Goal: Transaction & Acquisition: Book appointment/travel/reservation

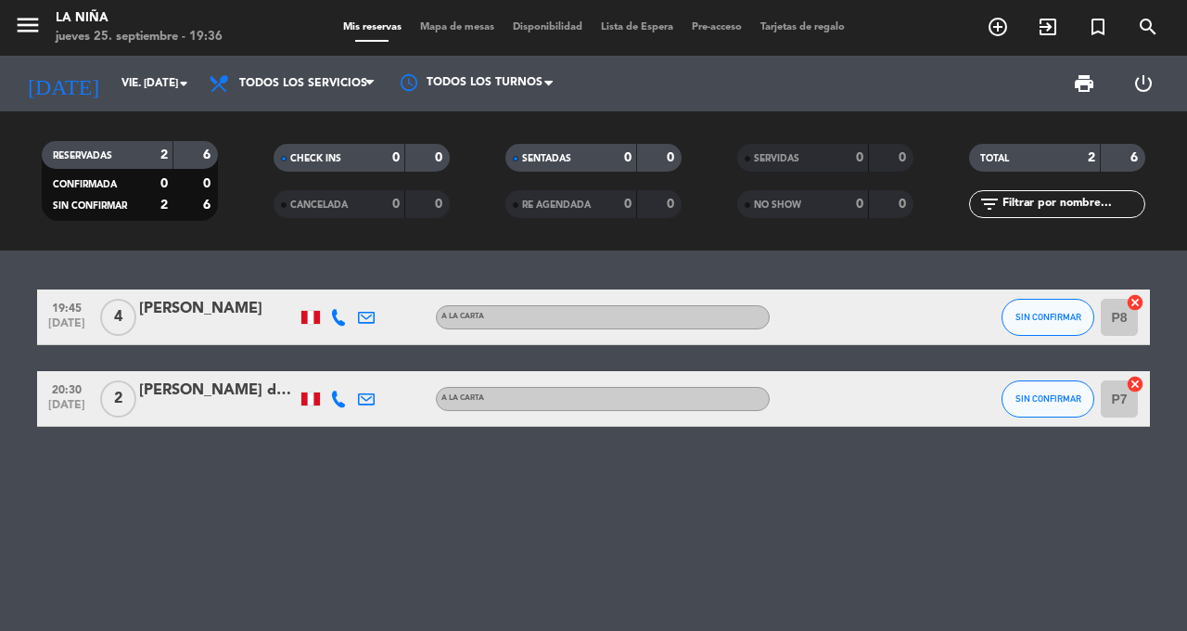
click at [988, 29] on icon "add_circle_outline" at bounding box center [998, 27] width 22 height 22
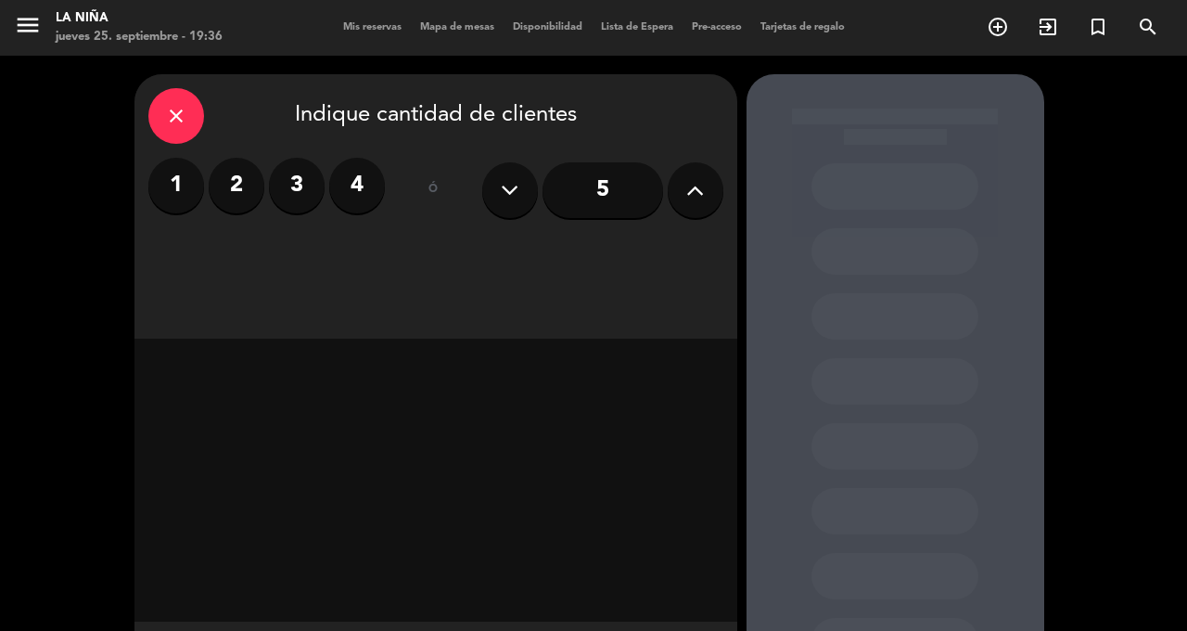
click at [234, 187] on label "2" at bounding box center [237, 186] width 56 height 56
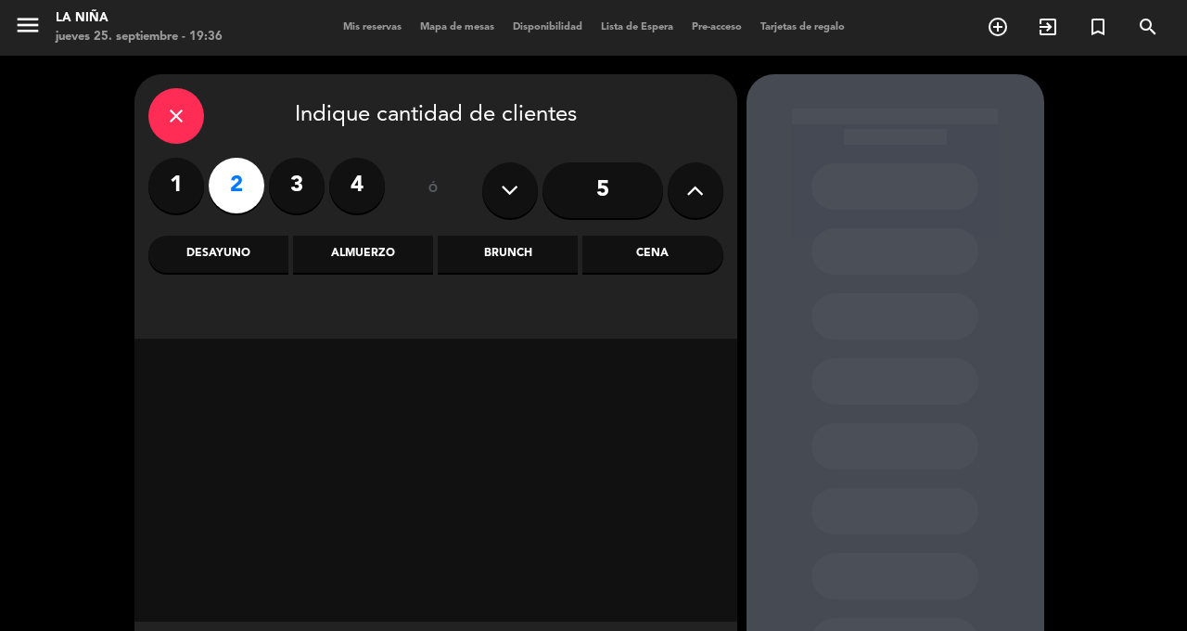
click at [652, 259] on div "Cena" at bounding box center [652, 254] width 140 height 37
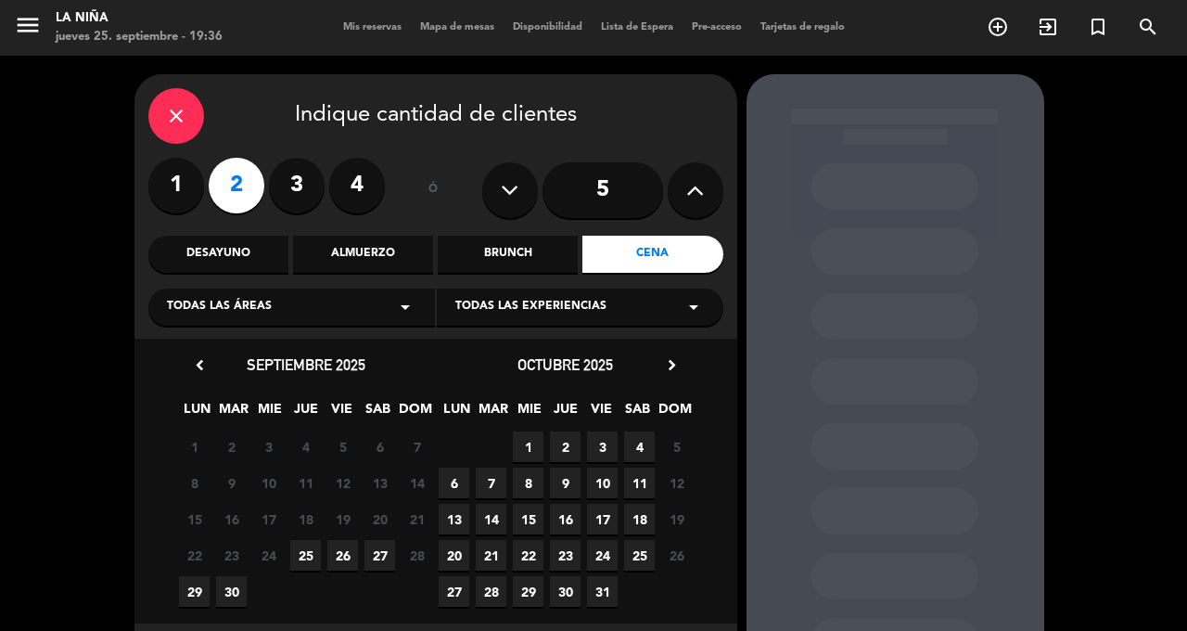
click at [341, 560] on span "26" at bounding box center [342, 555] width 31 height 31
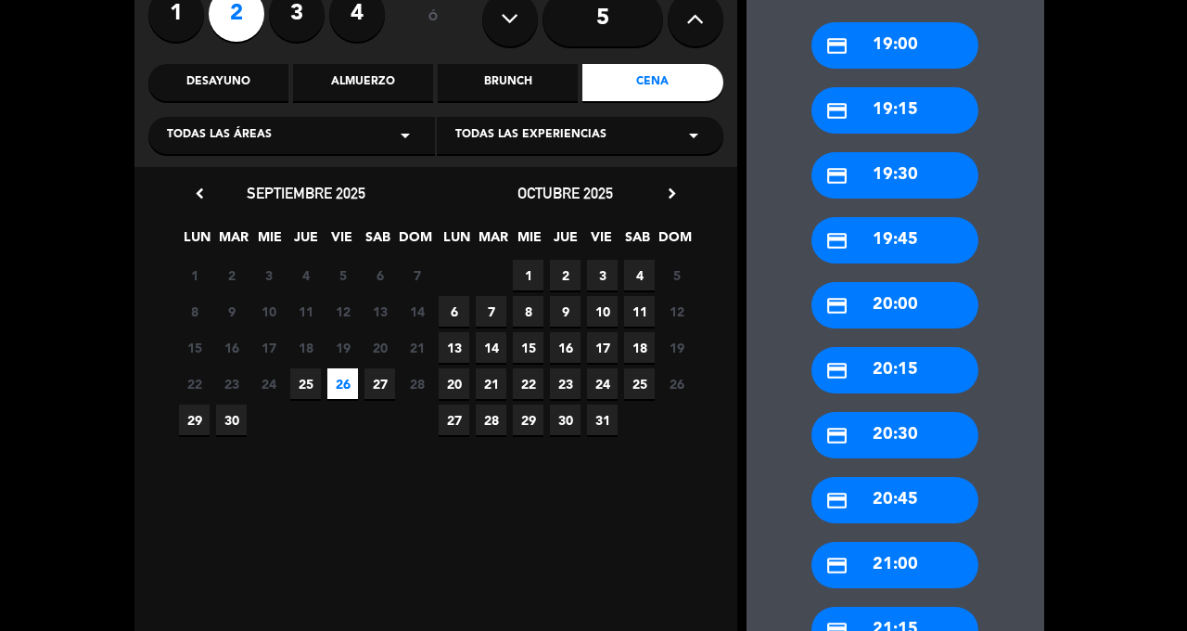
scroll to position [166, 0]
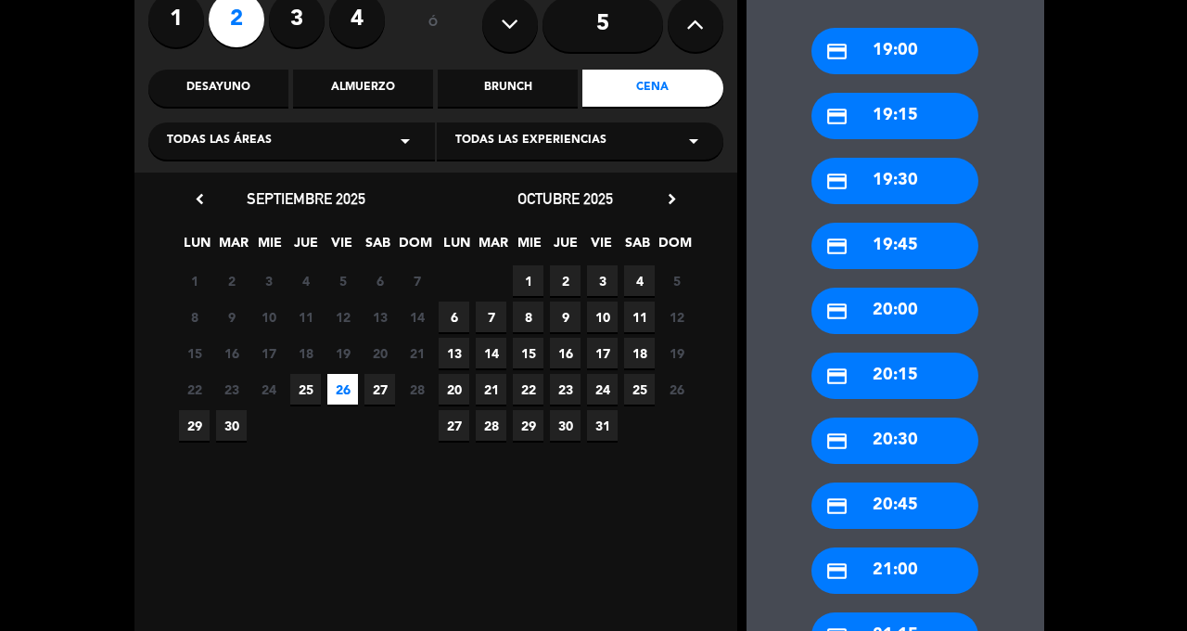
click at [918, 287] on div "credit_card 20:00" at bounding box center [894, 310] width 167 height 46
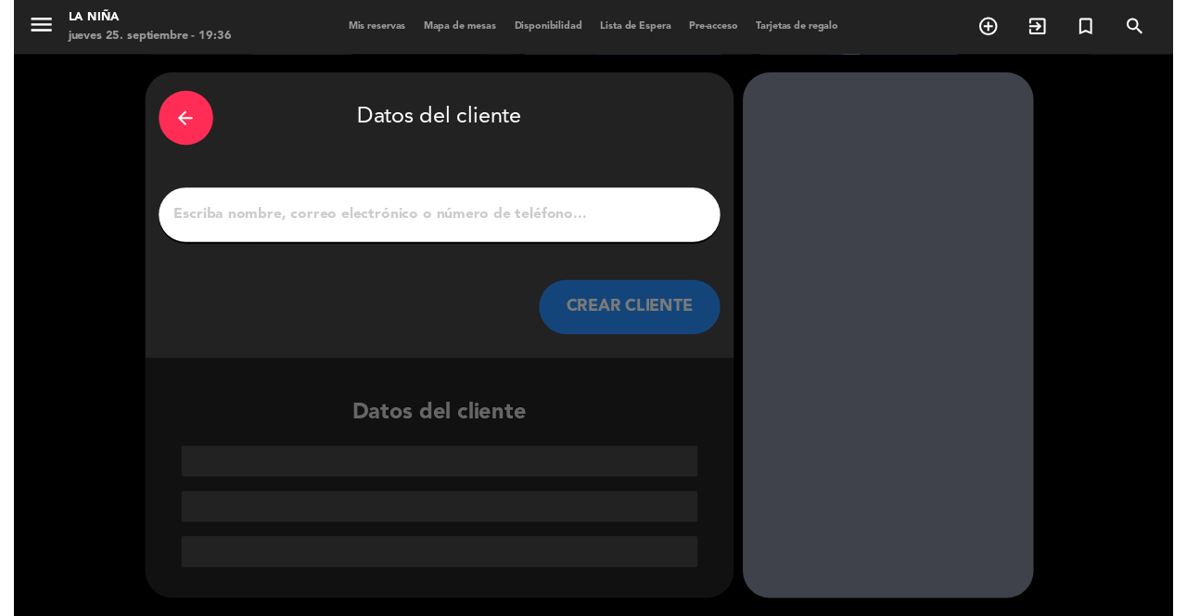
scroll to position [0, 0]
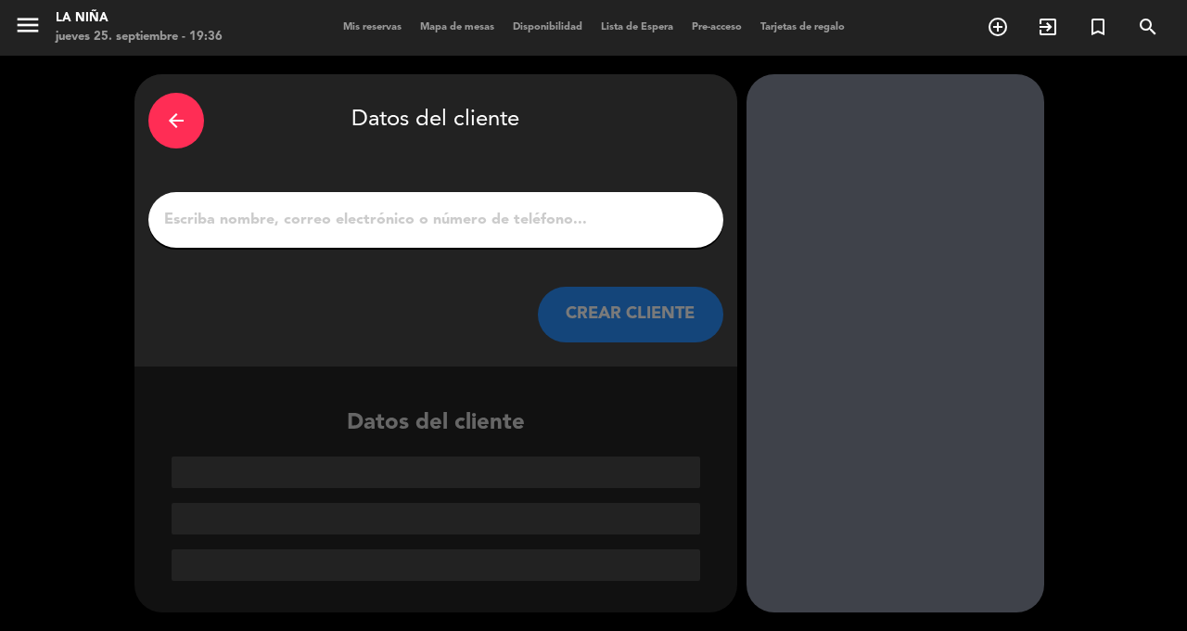
click at [321, 207] on input "1" at bounding box center [435, 220] width 547 height 26
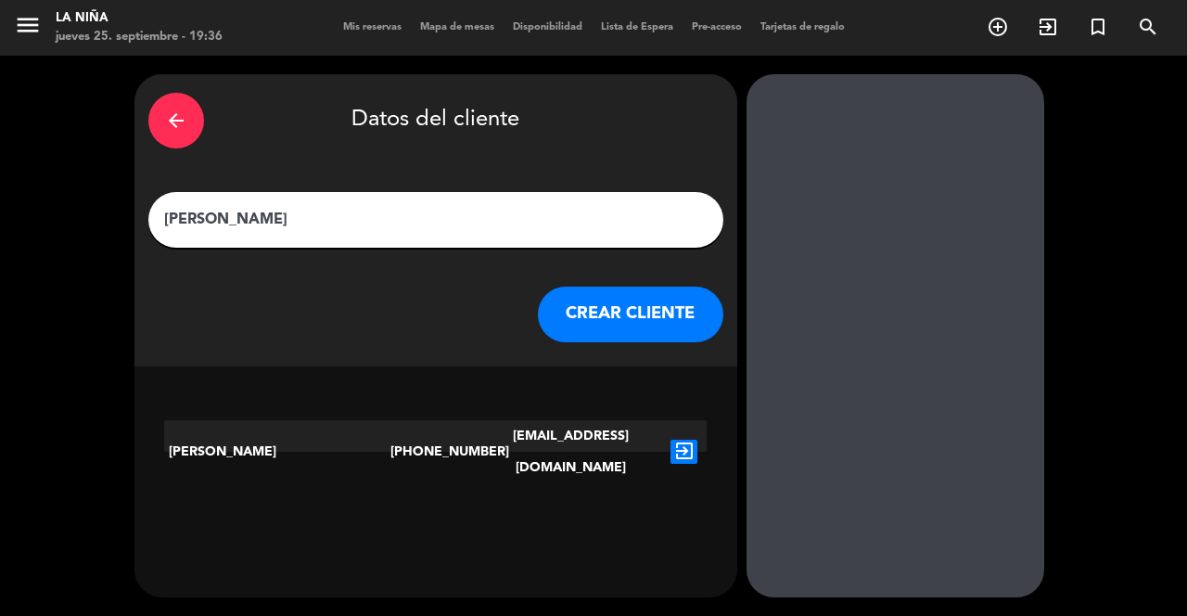
type input "[PERSON_NAME]"
click at [598, 287] on button "CREAR CLIENTE" at bounding box center [630, 315] width 185 height 56
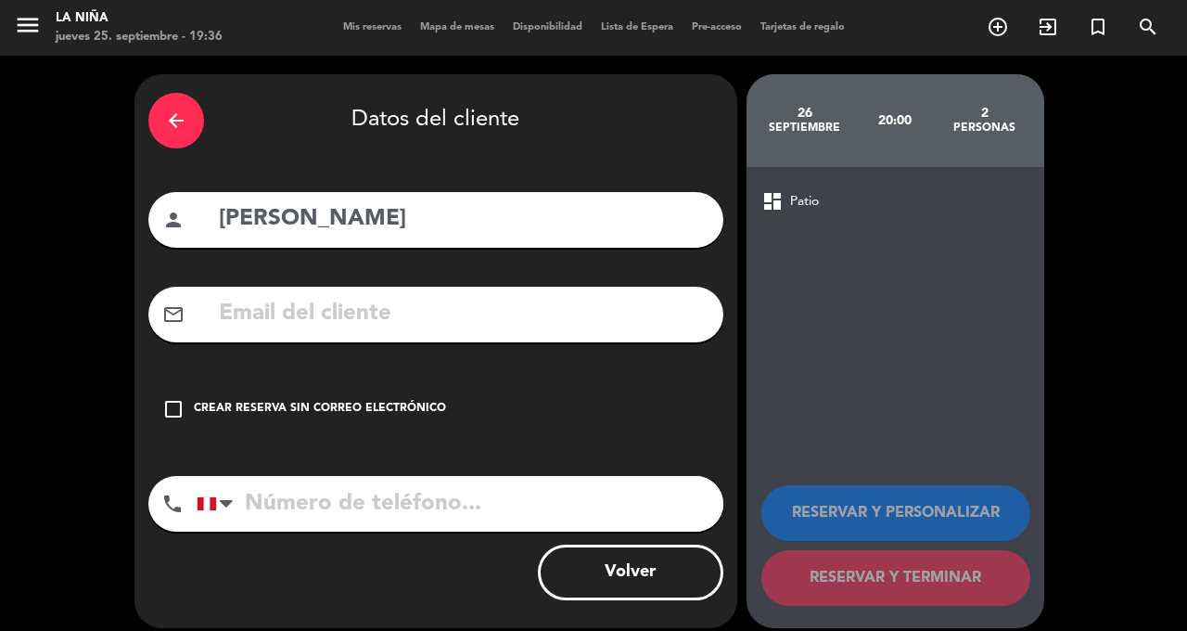
click at [471, 295] on input "text" at bounding box center [463, 314] width 492 height 38
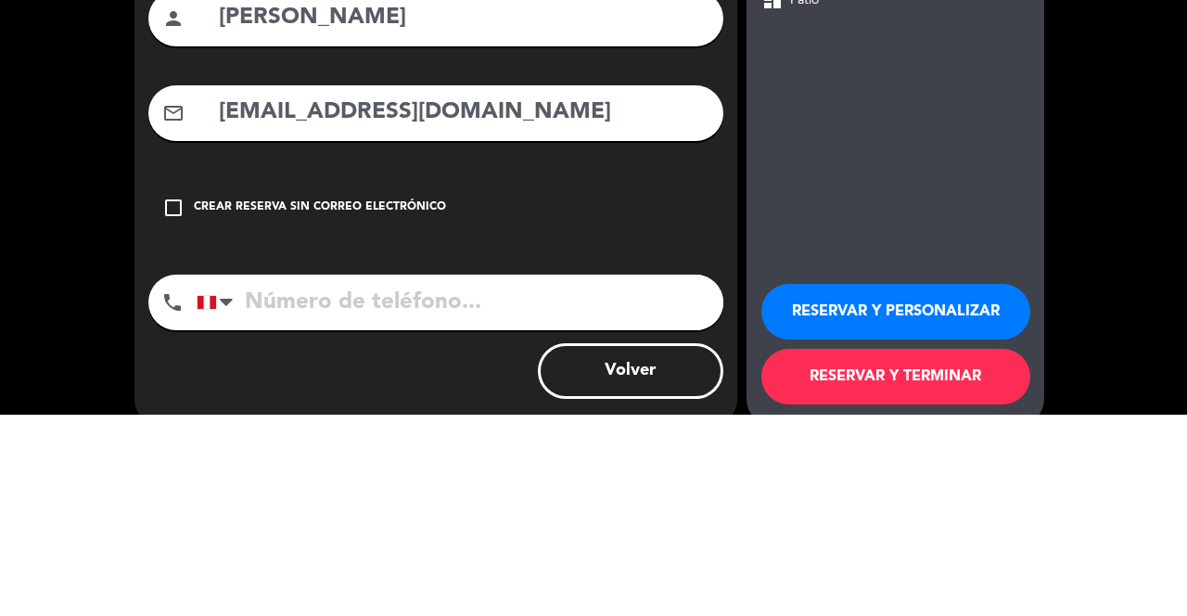
type input "[EMAIL_ADDRESS][DOMAIN_NAME]"
click at [408, 476] on input "tel" at bounding box center [460, 504] width 527 height 56
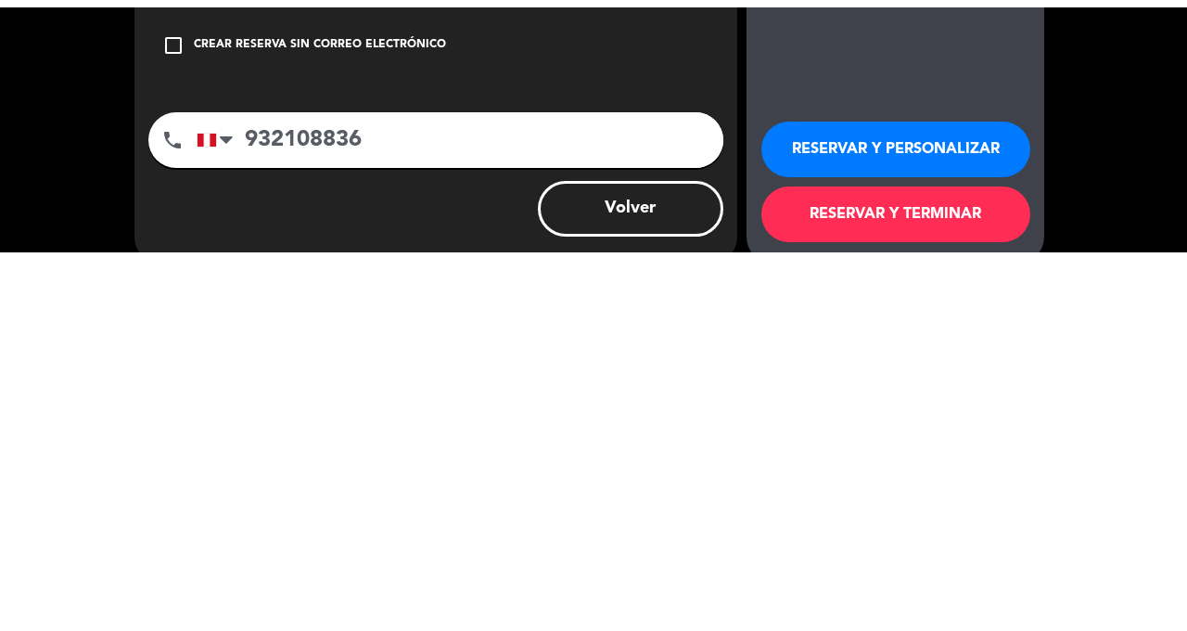
scroll to position [89, 0]
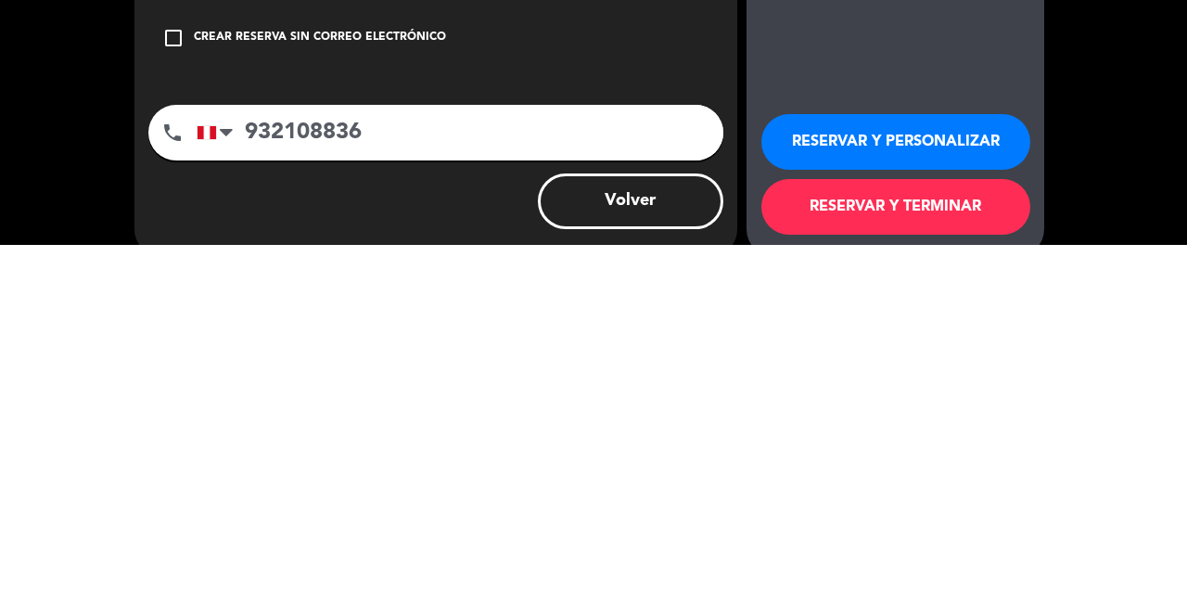
type input "932108836"
click at [906, 504] on button "RESERVAR Y PERSONALIZAR" at bounding box center [895, 513] width 269 height 56
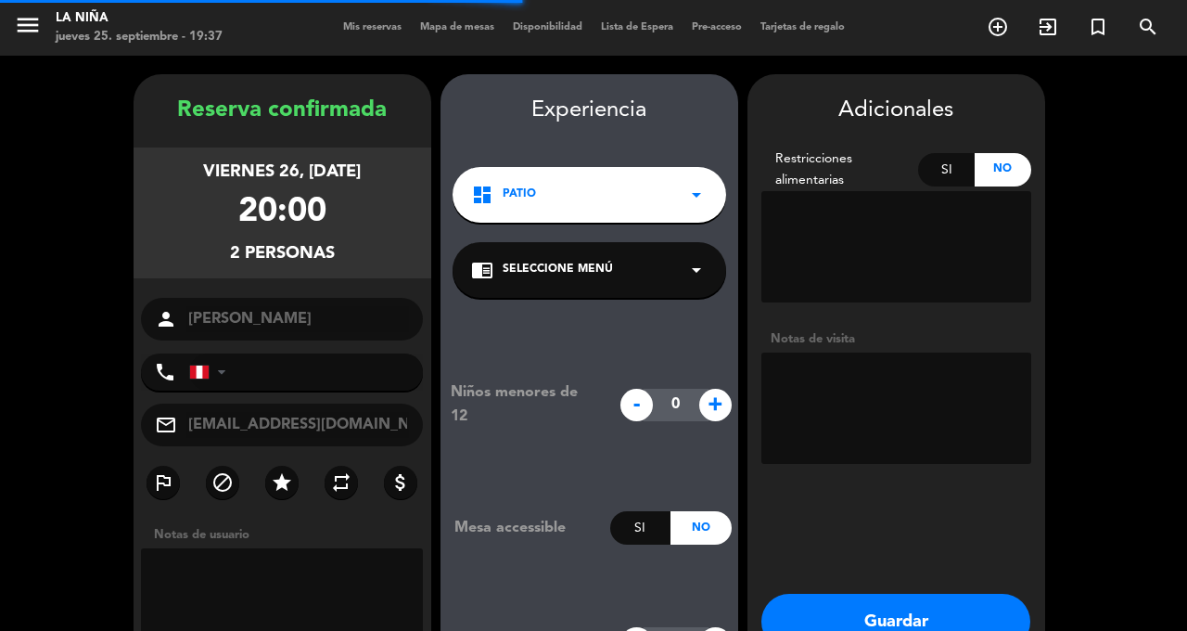
type input "[PHONE_NUMBER]"
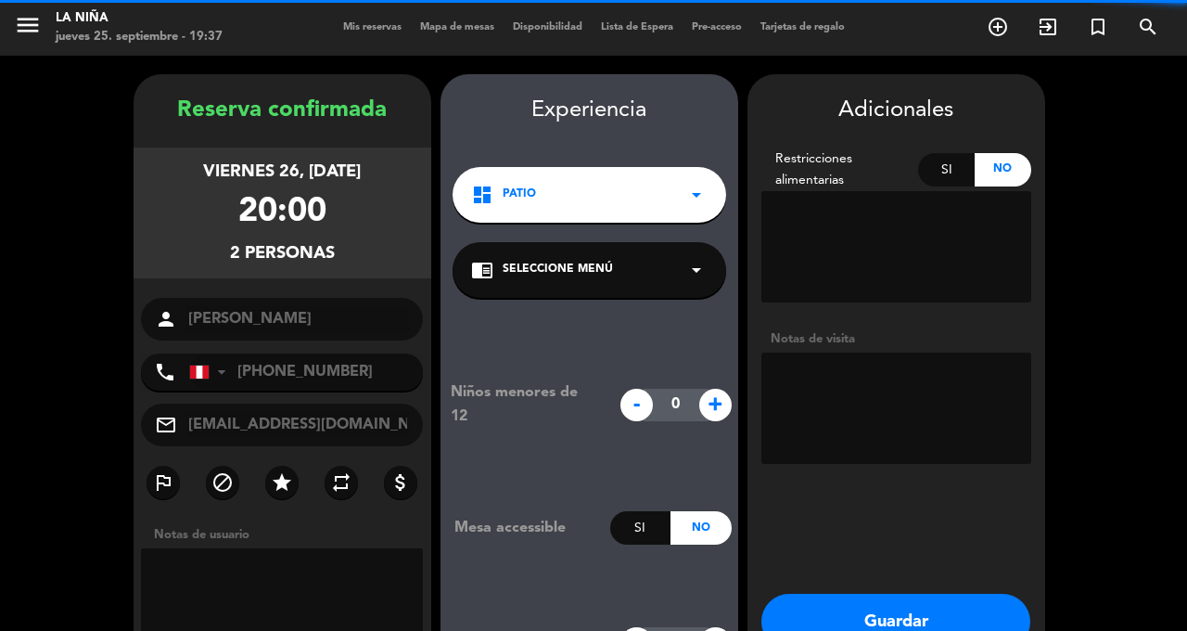
scroll to position [24, 0]
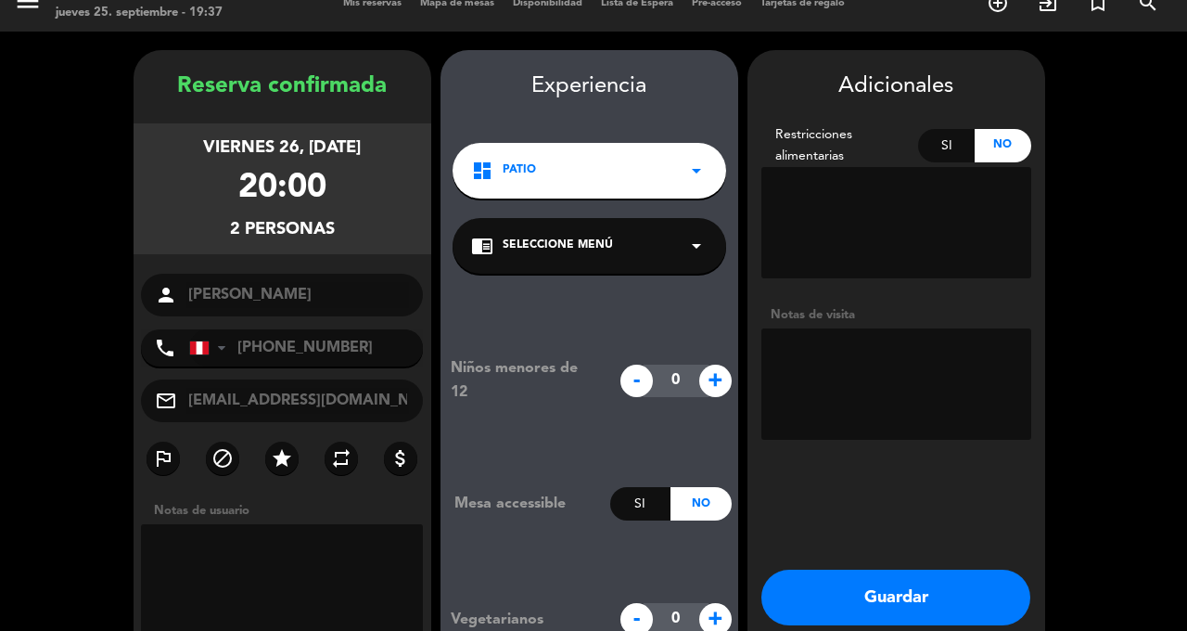
click at [631, 218] on div "chrome_reader_mode Seleccione Menú arrow_drop_down" at bounding box center [590, 246] width 274 height 56
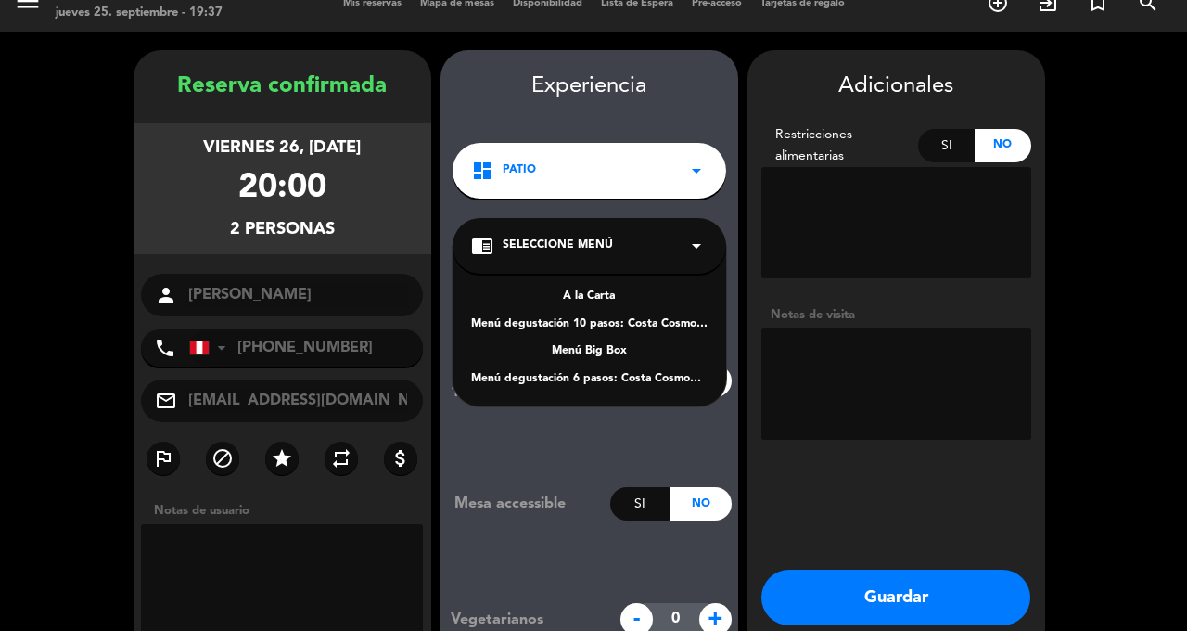
click at [599, 287] on div "A la Carta" at bounding box center [589, 296] width 236 height 19
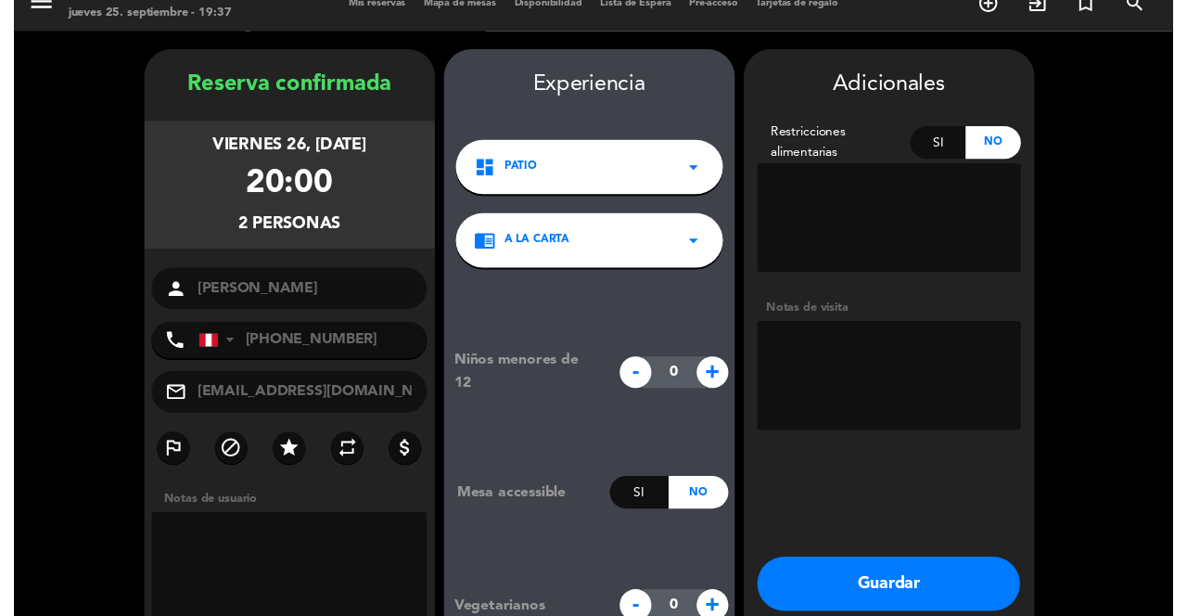
scroll to position [0, 0]
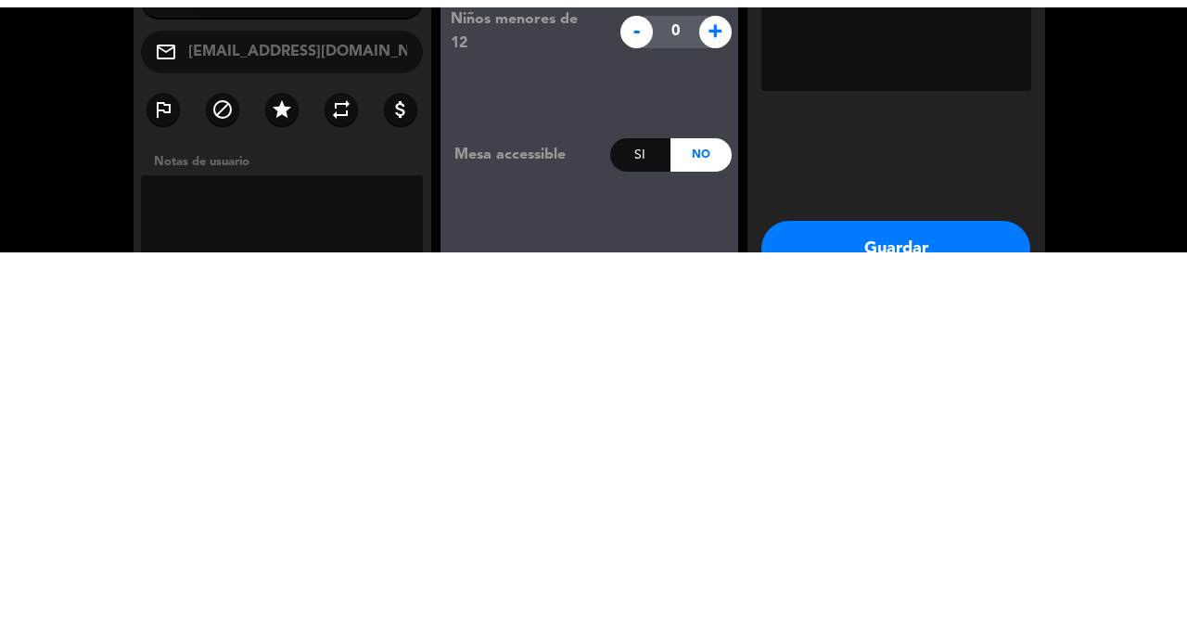
scroll to position [39, 0]
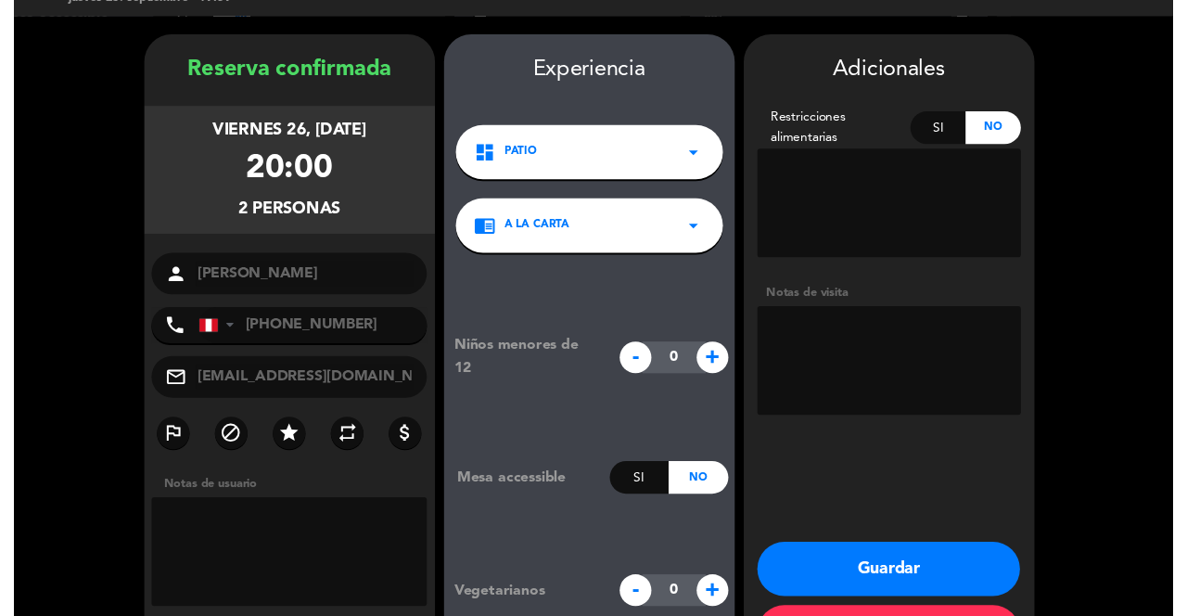
scroll to position [24, 0]
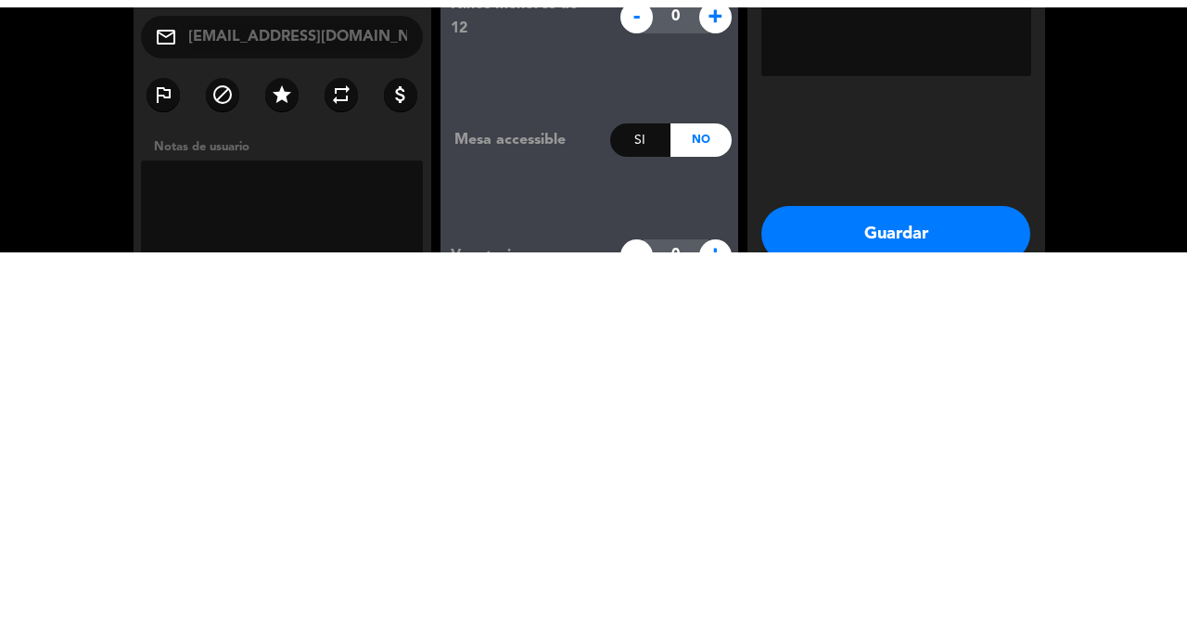
scroll to position [0, 0]
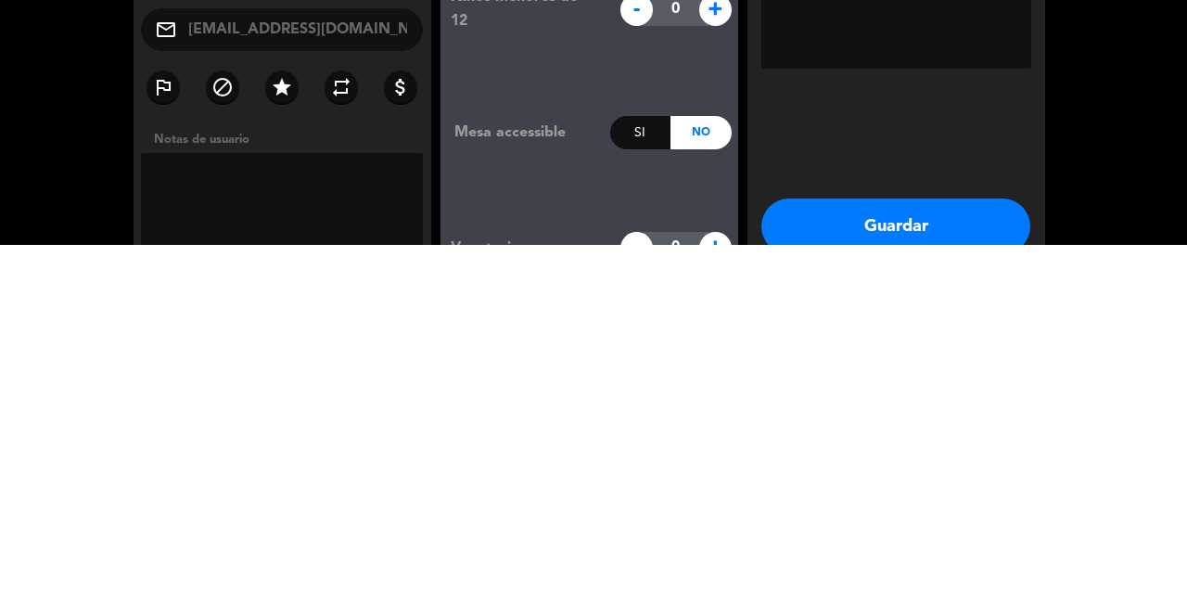
type input "Aniversario"
click at [908, 569] on button "Guardar" at bounding box center [895, 597] width 269 height 56
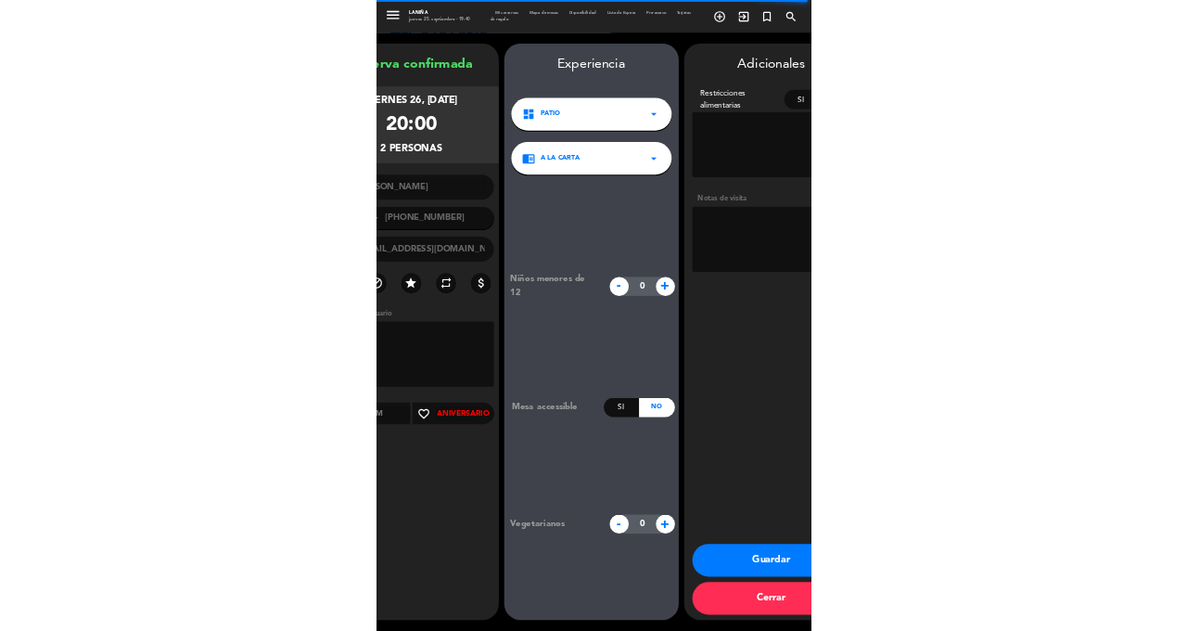
scroll to position [83, 0]
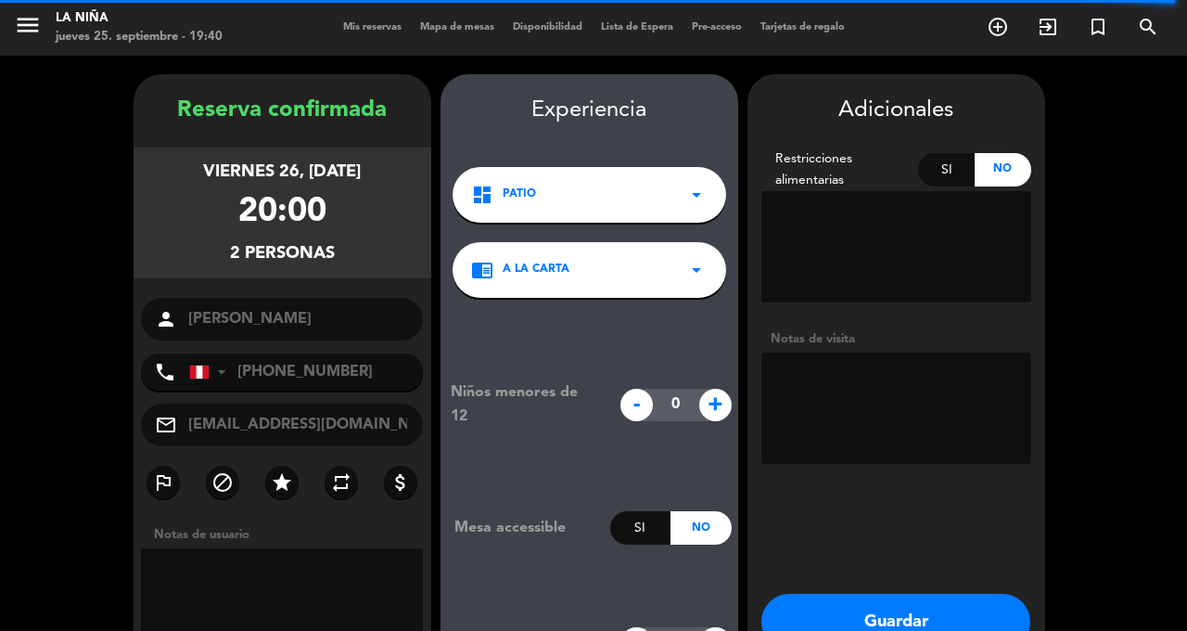
click at [1141, 112] on booking-confirmed "Reserva confirmada viernes 26, [DATE] 20:00 2 personas person [PERSON_NAME] pho…" at bounding box center [594, 398] width 1150 height 649
click at [1150, 118] on booking-confirmed "Reserva confirmada viernes 26, [DATE] 20:00 2 personas person [PERSON_NAME] pho…" at bounding box center [594, 398] width 1150 height 649
click at [1148, 122] on booking-confirmed "Reserva confirmada viernes 26, [DATE] 20:00 2 personas person [PERSON_NAME] pho…" at bounding box center [594, 398] width 1150 height 649
click at [1152, 118] on booking-confirmed "Reserva confirmada viernes 26, [DATE] 20:00 2 personas person [PERSON_NAME] pho…" at bounding box center [594, 398] width 1150 height 649
click at [1143, 113] on booking-confirmed "Reserva confirmada viernes 26, [DATE] 20:00 2 personas person [PERSON_NAME] pho…" at bounding box center [594, 398] width 1150 height 649
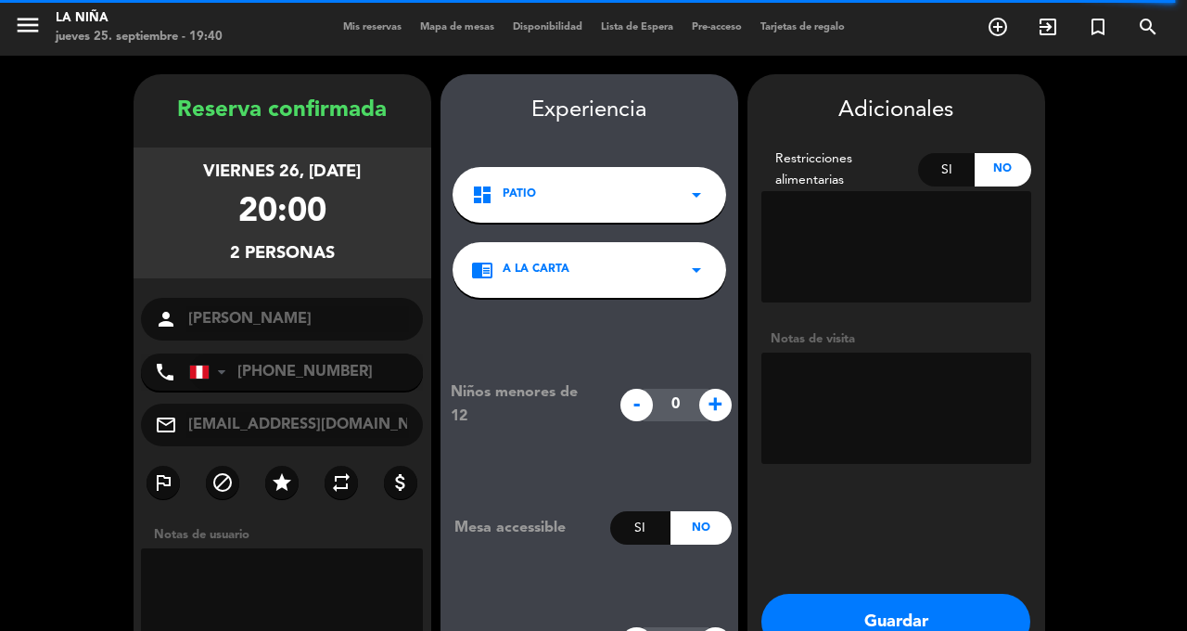
click at [1173, 112] on div "Reserva confirmada viernes 26, [DATE] 20:00 2 personas person [PERSON_NAME] pho…" at bounding box center [593, 399] width 1187 height 686
click at [1176, 109] on div "Reserva confirmada viernes 26, [DATE] 20:00 2 personas person [PERSON_NAME] pho…" at bounding box center [593, 399] width 1187 height 686
click at [900, 594] on button "Guardar" at bounding box center [895, 622] width 269 height 56
click at [903, 594] on button "Guardar" at bounding box center [895, 622] width 269 height 56
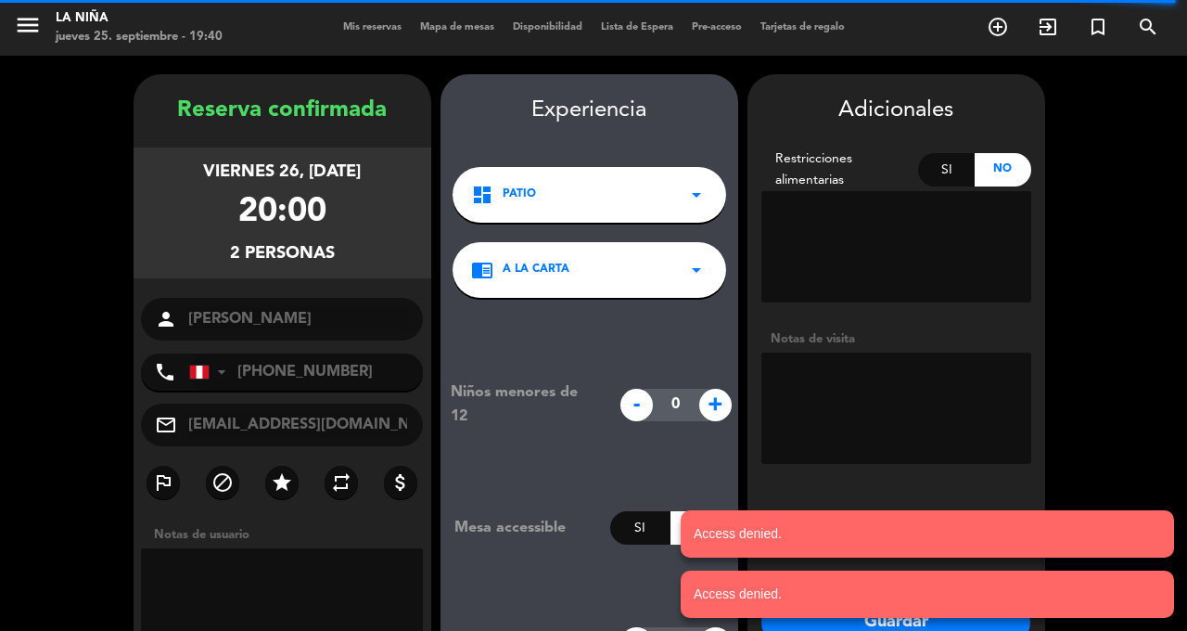
scroll to position [24, 0]
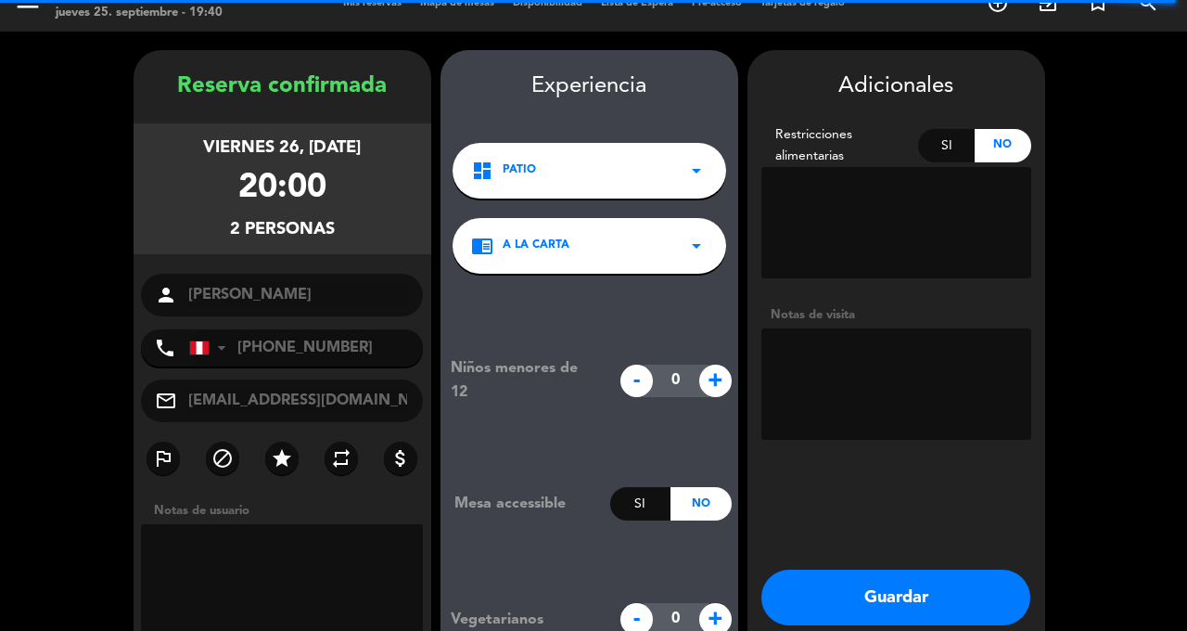
click at [875, 569] on button "Guardar" at bounding box center [895, 597] width 269 height 56
click at [874, 630] on notyf-toast-container at bounding box center [927, 631] width 519 height 0
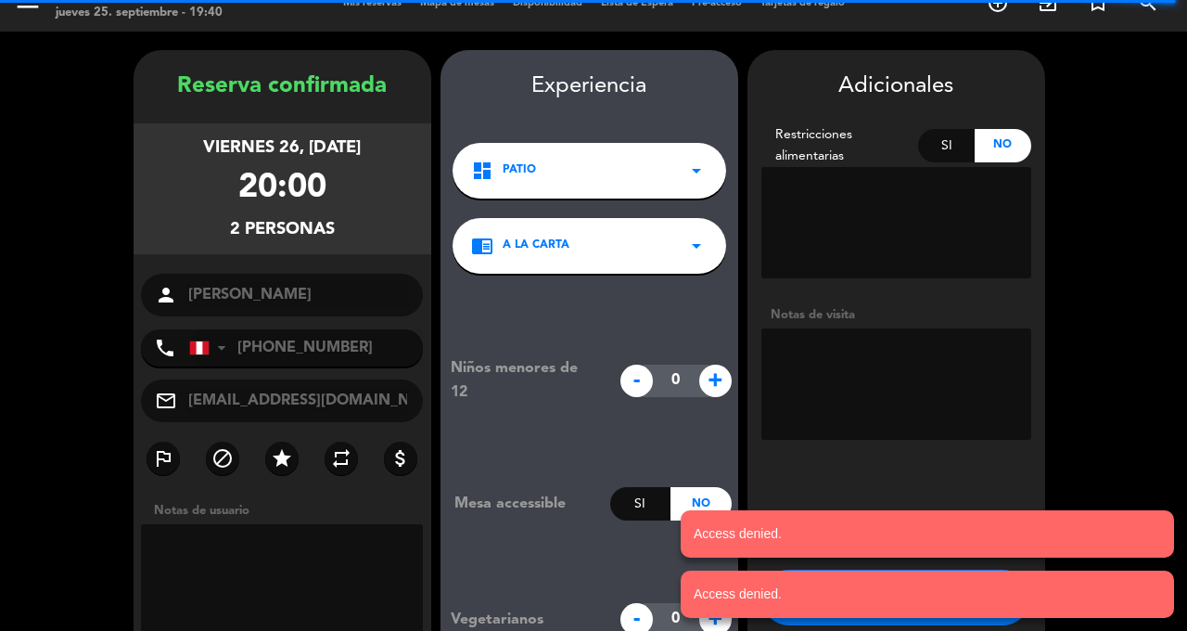
click at [872, 509] on notyf-toast-container "Access denied. Access denied." at bounding box center [927, 564] width 519 height 134
click at [875, 507] on notyf-toast-container "Access denied. Access denied." at bounding box center [927, 564] width 519 height 134
click at [881, 505] on notyf-toast-container "Access denied. Access denied." at bounding box center [927, 564] width 519 height 134
click at [879, 502] on notyf-toast-container "Access denied. Access denied." at bounding box center [927, 564] width 519 height 134
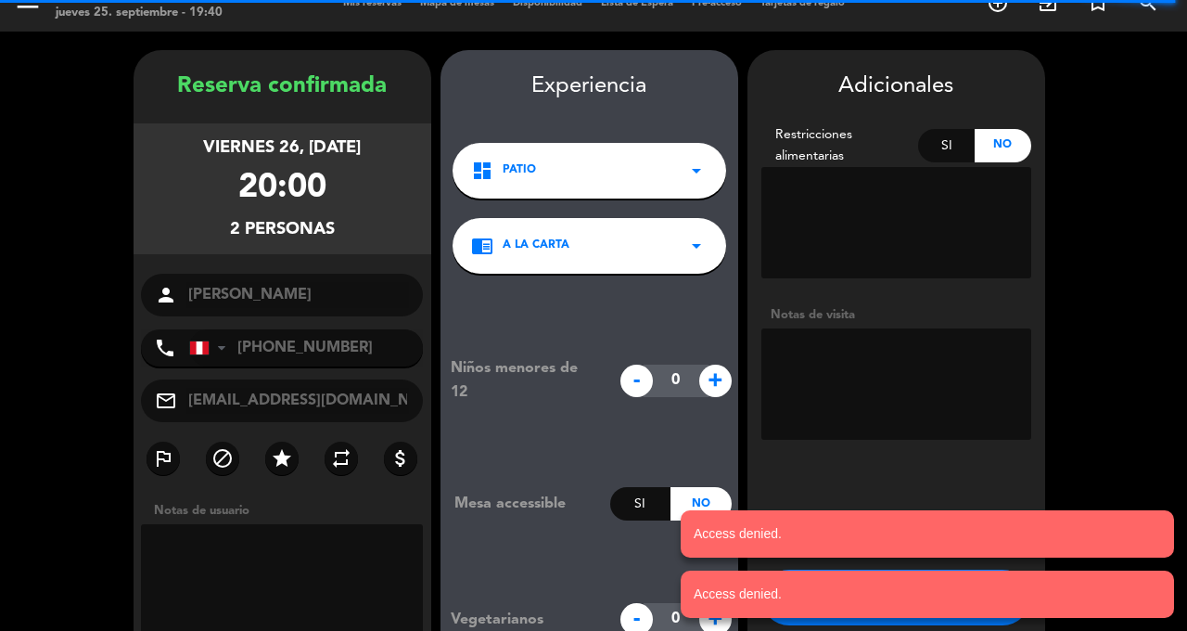
click at [877, 503] on notyf-toast-container "Access denied. Access denied." at bounding box center [927, 564] width 519 height 134
